Goal: Information Seeking & Learning: Learn about a topic

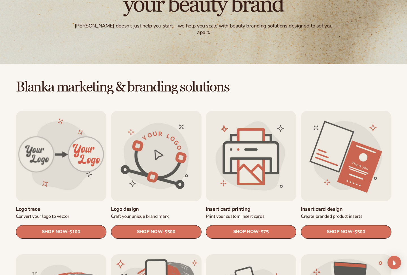
scroll to position [194, 0]
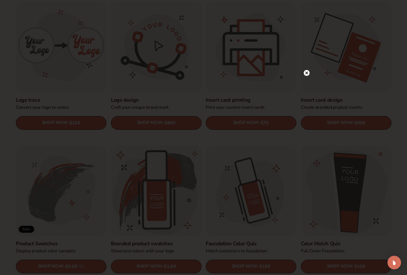
click at [308, 73] on circle at bounding box center [307, 73] width 6 height 6
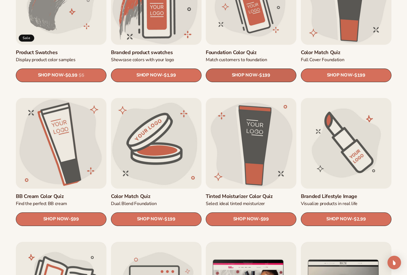
scroll to position [414, 0]
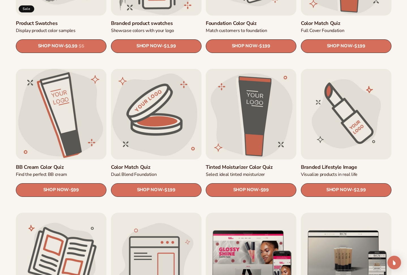
click at [65, 164] on link "BB Cream Color Quiz" at bounding box center [61, 167] width 91 height 7
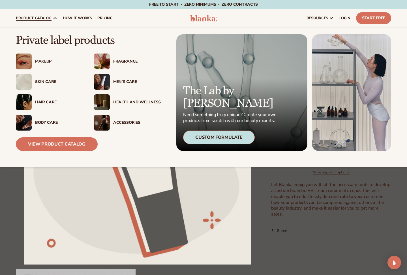
click at [32, 117] on div "Body Care" at bounding box center [49, 123] width 67 height 16
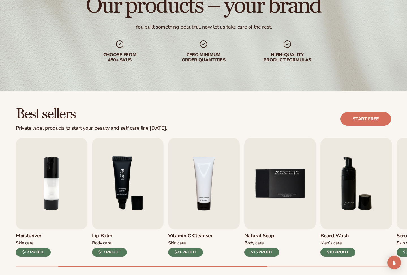
scroll to position [65, 0]
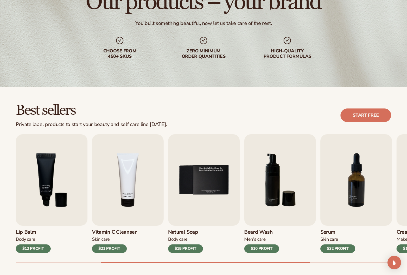
click at [295, 113] on div "Best sellers Private label products to start your beauty and self care line tod…" at bounding box center [203, 115] width 375 height 24
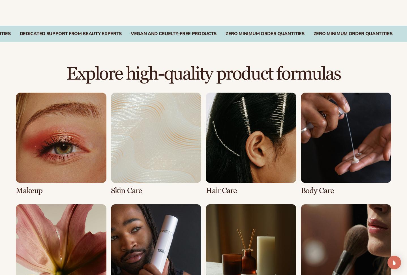
scroll to position [343, 0]
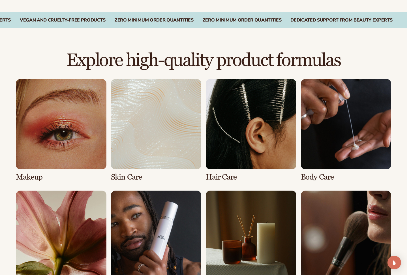
click at [260, 127] on link "3 / 8" at bounding box center [251, 130] width 91 height 102
click at [230, 176] on link "3 / 8" at bounding box center [251, 130] width 91 height 102
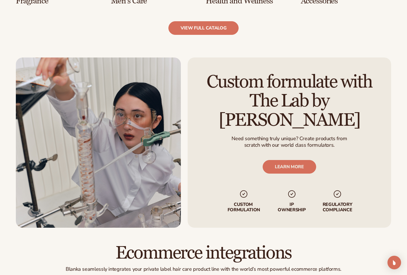
scroll to position [642, 0]
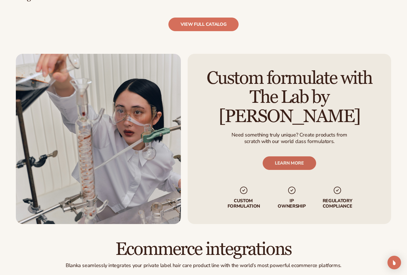
click at [290, 158] on link "LEARN MORE" at bounding box center [289, 163] width 53 height 14
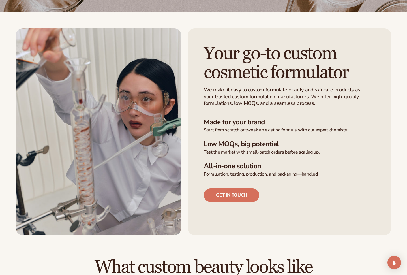
scroll to position [161, 0]
